Goal: Task Accomplishment & Management: Use online tool/utility

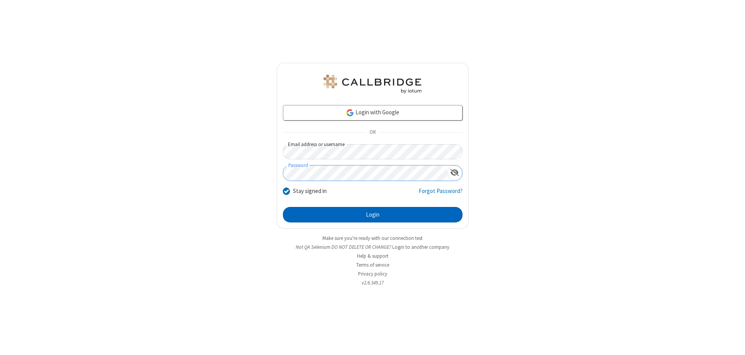
click at [372, 215] on button "Login" at bounding box center [373, 215] width 180 height 16
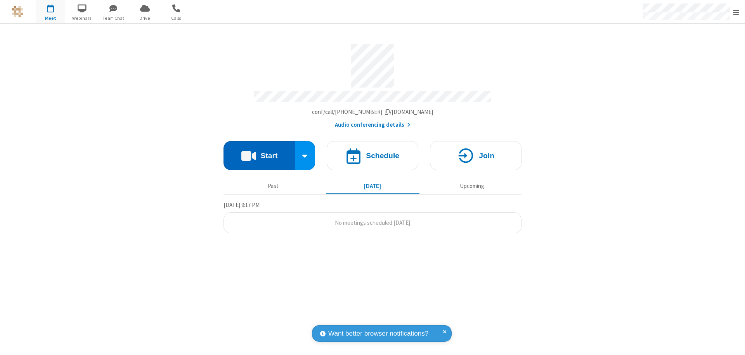
click at [259, 152] on button "Start" at bounding box center [259, 155] width 72 height 29
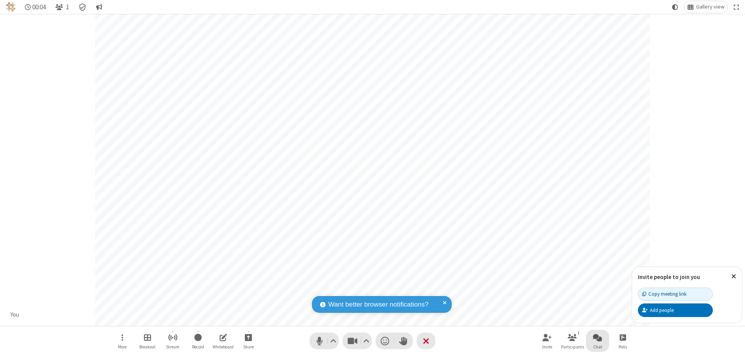
click at [597, 338] on span "Open chat" at bounding box center [597, 338] width 9 height 10
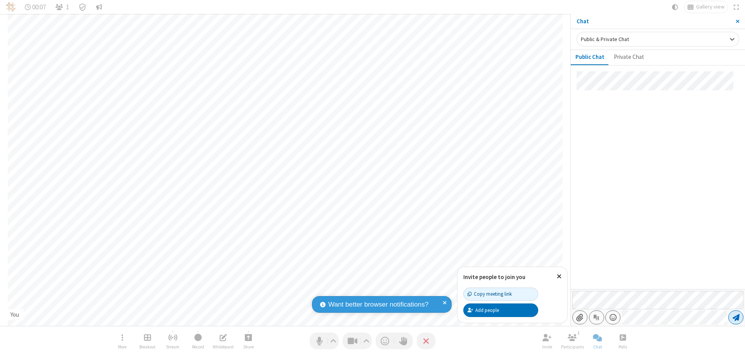
click at [736, 318] on span "Send message" at bounding box center [735, 318] width 7 height 8
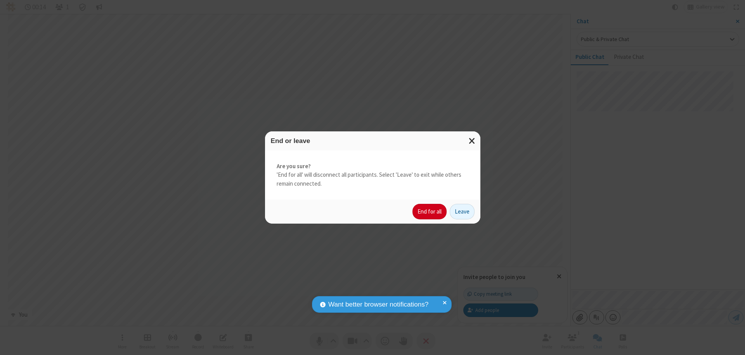
click at [430, 212] on button "End for all" at bounding box center [429, 212] width 34 height 16
